Goal: Find contact information: Find contact information

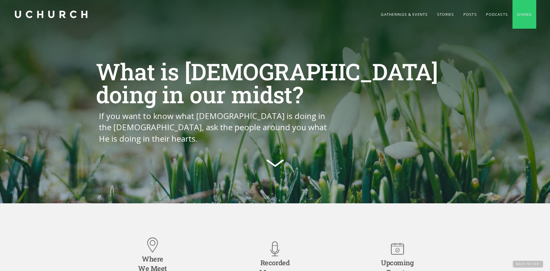
drag, startPoint x: 13, startPoint y: 17, endPoint x: 101, endPoint y: 15, distance: 88.8
click at [101, 15] on div "Gatherings & Events Stories Posts Podcasts Giving" at bounding box center [275, 14] width 550 height 29
drag, startPoint x: 496, startPoint y: 224, endPoint x: 492, endPoint y: 211, distance: 14.2
click at [496, 224] on div "Where We Meet We meet at the Bowness Scout and [GEOGRAPHIC_DATA], in [GEOGRAPHI…" at bounding box center [275, 273] width 550 height 141
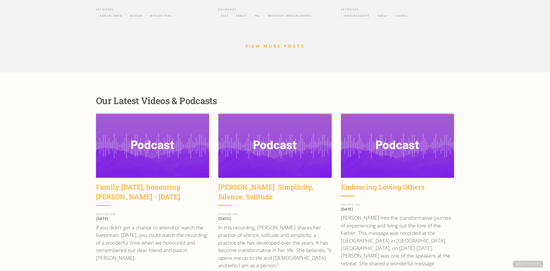
scroll to position [865, 0]
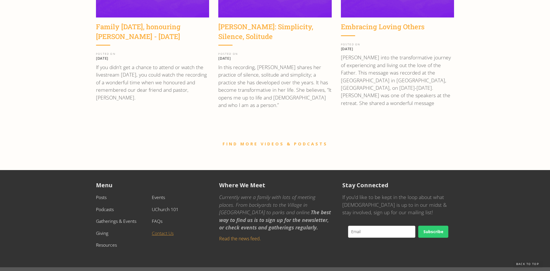
click at [157, 230] on link "Contact Us" at bounding box center [163, 233] width 22 height 6
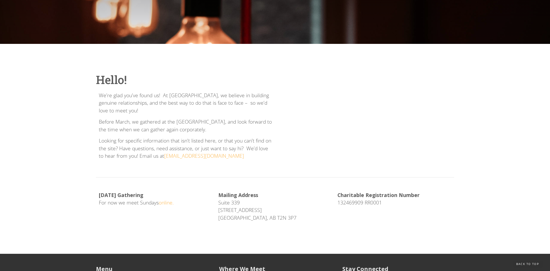
scroll to position [89, 0]
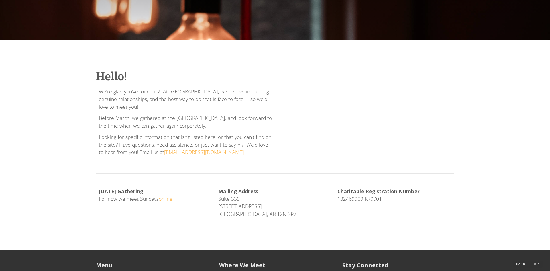
click at [363, 198] on p "Charitable Registration Number 132469909 RR0001" at bounding box center [394, 194] width 114 height 15
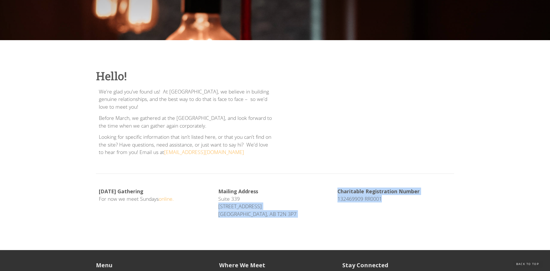
drag, startPoint x: 331, startPoint y: 202, endPoint x: 403, endPoint y: 202, distance: 71.9
click at [403, 202] on div "Sunday Gathering For now we meet Sundays online. Mailing Address Suite 339 104,…" at bounding box center [275, 204] width 358 height 34
click at [449, 203] on div "Charitable Registration Number 132469909 RR0001" at bounding box center [393, 196] width 119 height 19
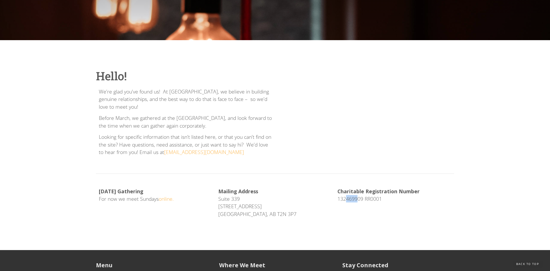
drag, startPoint x: 347, startPoint y: 200, endPoint x: 356, endPoint y: 200, distance: 9.5
click at [356, 200] on p "Charitable Registration Number 132469909 RR0001" at bounding box center [394, 194] width 114 height 15
click at [322, 195] on p "Mailing Address Suite 339 104, 1240 Kensington Road NW Calgary, AB T2N 3P7" at bounding box center [275, 202] width 114 height 30
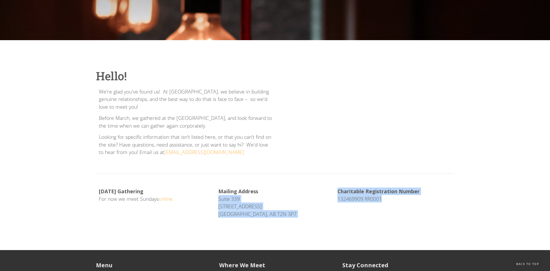
drag, startPoint x: 322, startPoint y: 195, endPoint x: 380, endPoint y: 202, distance: 58.5
click at [380, 202] on div "Sunday Gathering For now we meet Sundays online. Mailing Address Suite 339 104,…" at bounding box center [275, 204] width 358 height 34
click at [437, 209] on div "Sunday Gathering For now we meet Sundays online. Mailing Address Suite 339 104,…" at bounding box center [275, 204] width 358 height 34
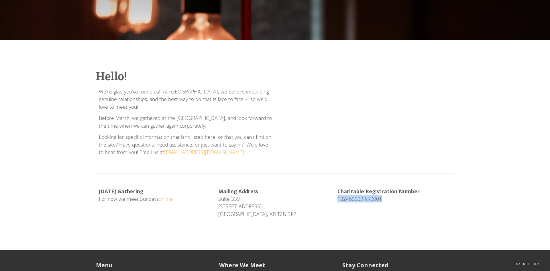
drag, startPoint x: 401, startPoint y: 208, endPoint x: 335, endPoint y: 202, distance: 66.1
click at [337, 201] on div "Sunday Gathering For now we meet Sundays online. Mailing Address Suite 339 104,…" at bounding box center [275, 204] width 358 height 34
copy p "132469909 RR0001"
